Goal: Task Accomplishment & Management: Complete application form

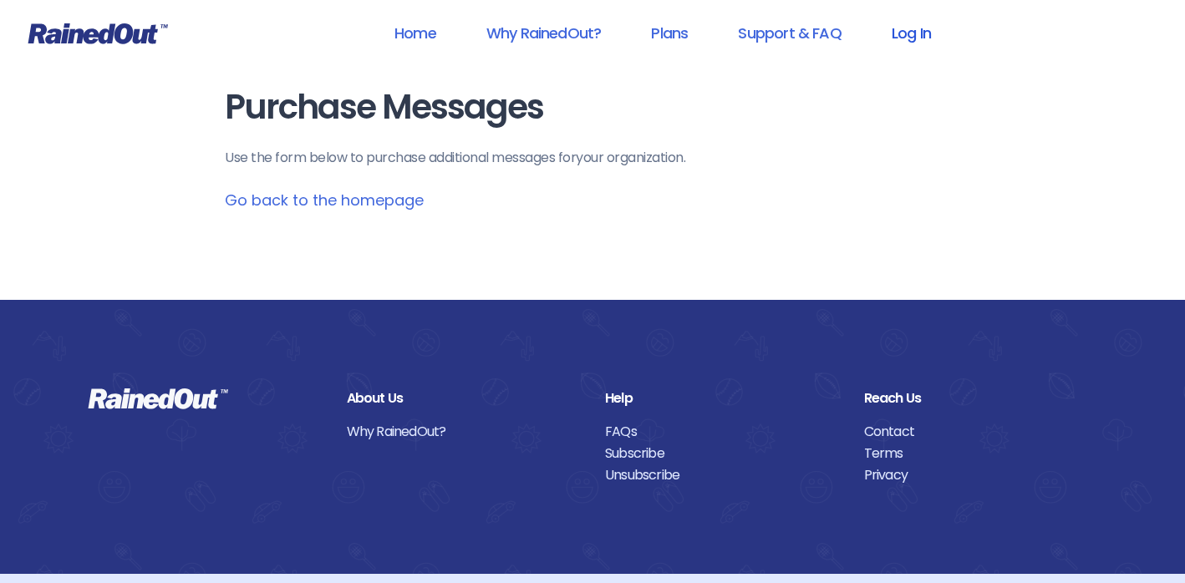
click at [912, 29] on link "Log In" at bounding box center [911, 33] width 83 height 38
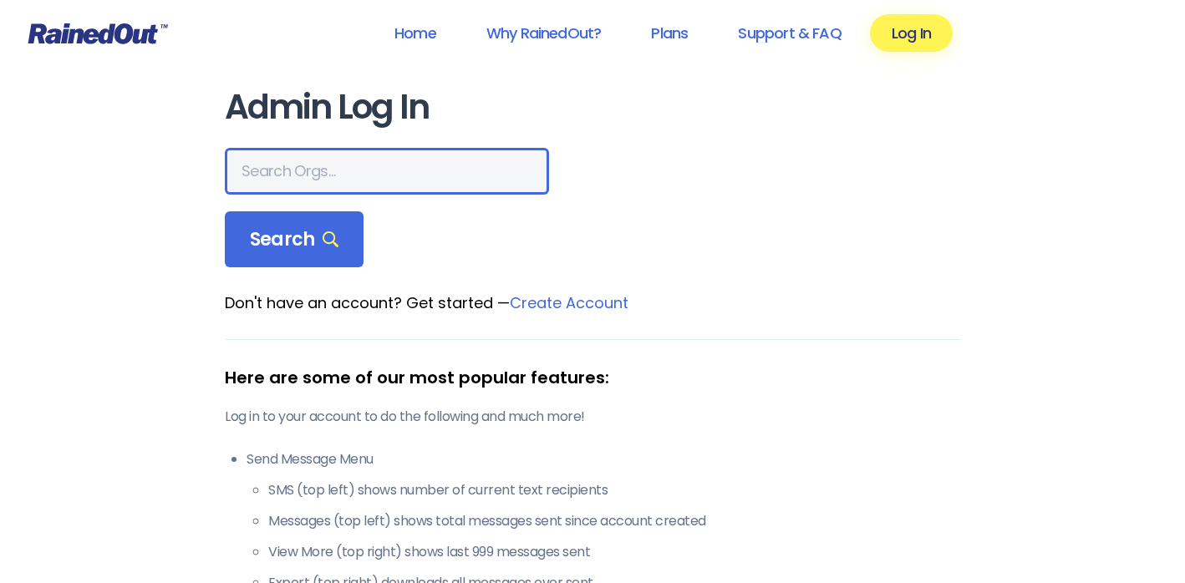
click at [323, 168] on input "text" at bounding box center [387, 171] width 324 height 47
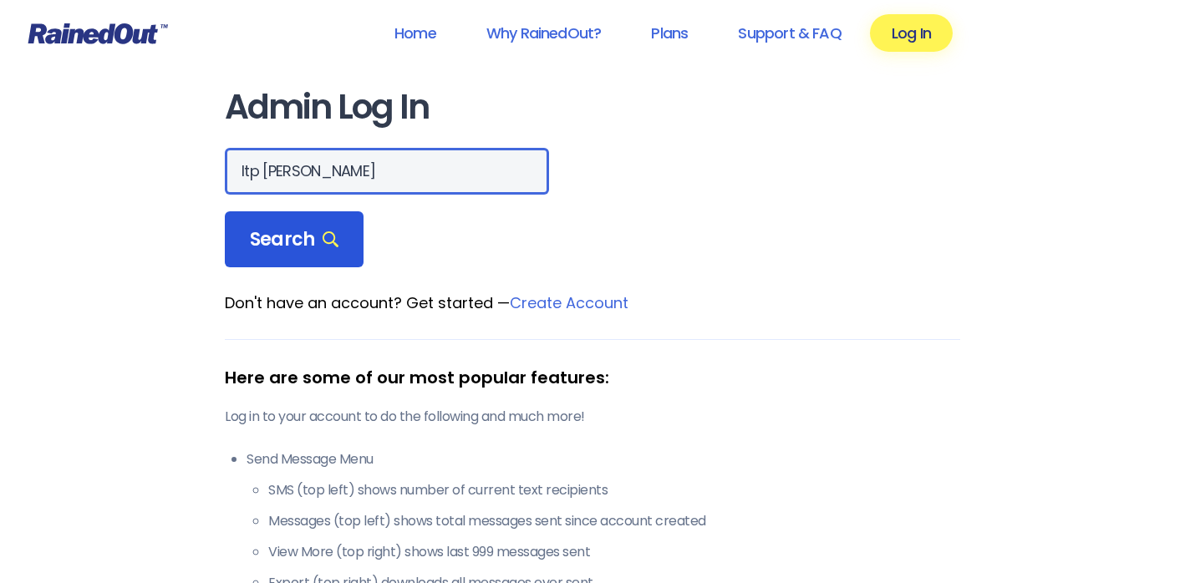
type input "ltp [PERSON_NAME]"
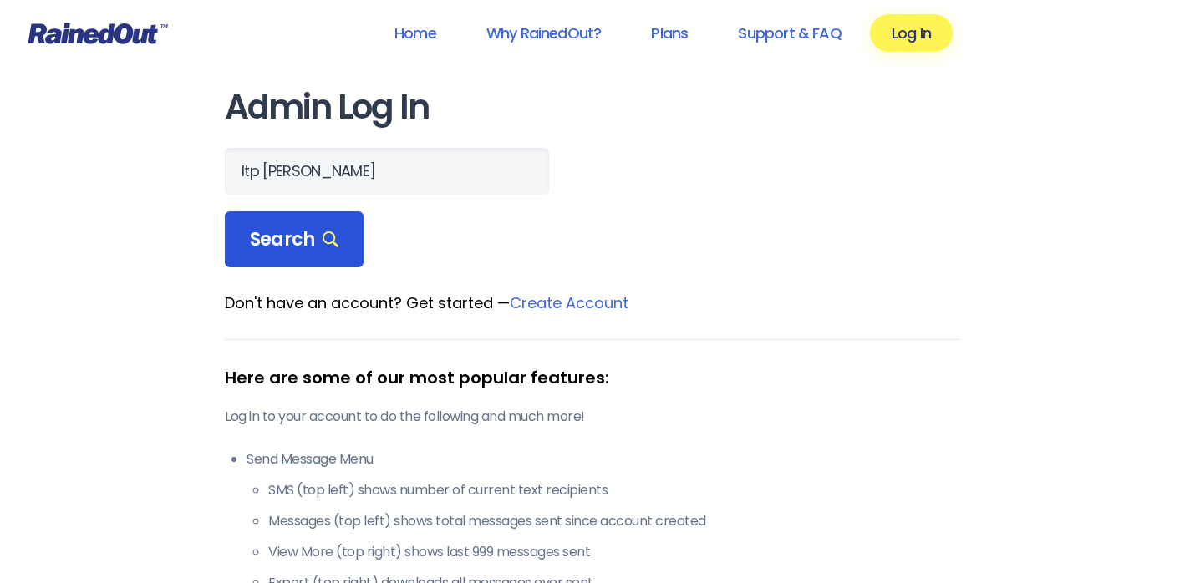
click at [271, 232] on span "Search" at bounding box center [294, 239] width 89 height 23
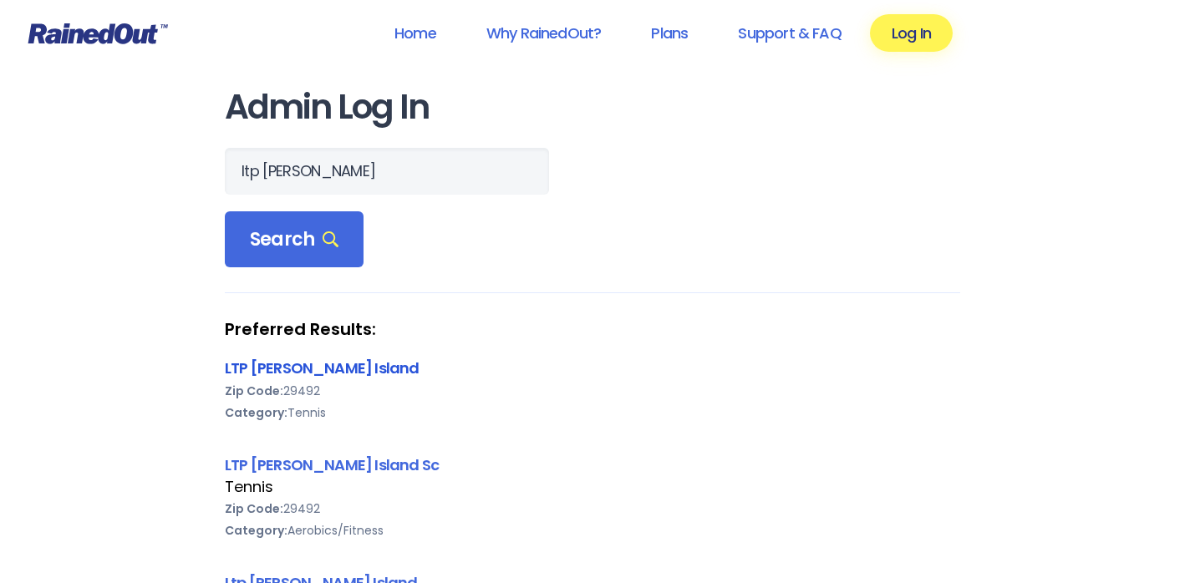
click at [245, 368] on link "LTP [PERSON_NAME] Island" at bounding box center [322, 368] width 195 height 21
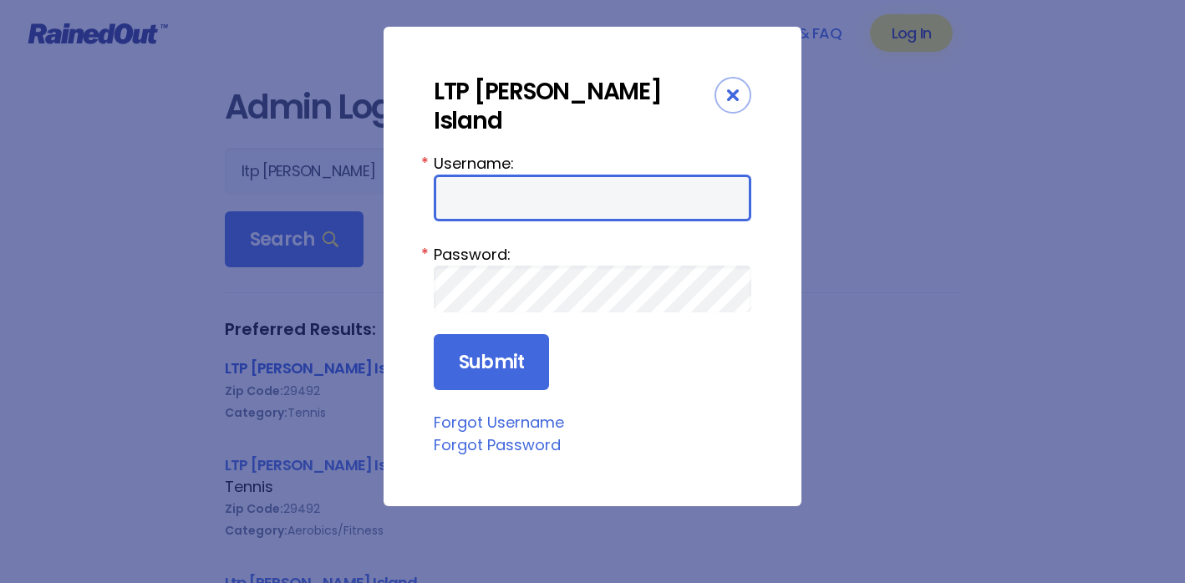
type input "tennis"
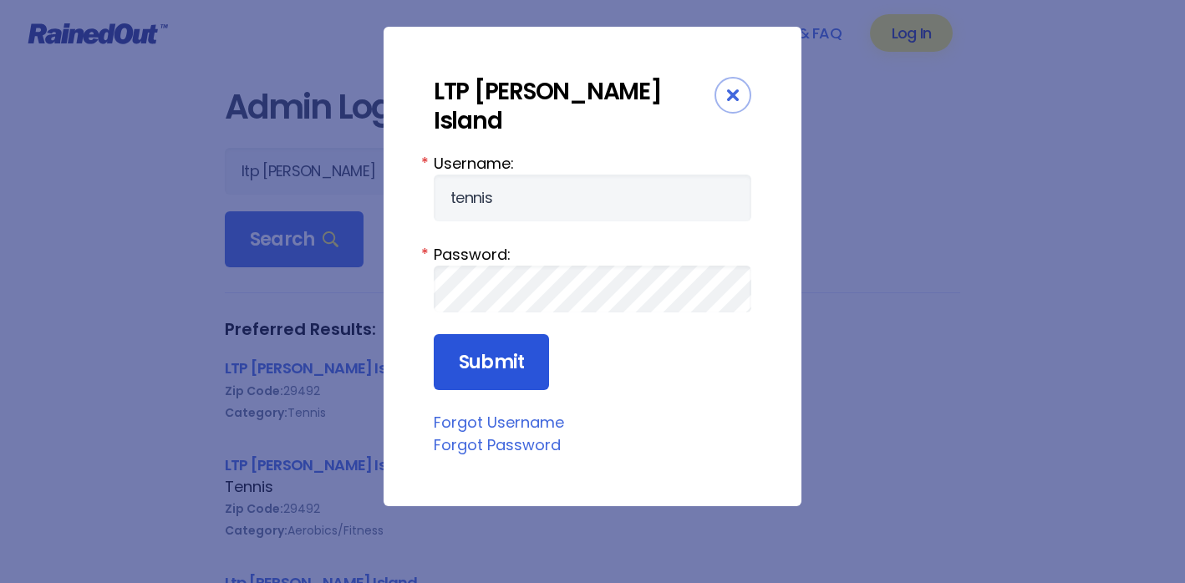
click at [475, 334] on input "Submit" at bounding box center [491, 362] width 115 height 57
